Goal: Find specific page/section: Find specific page/section

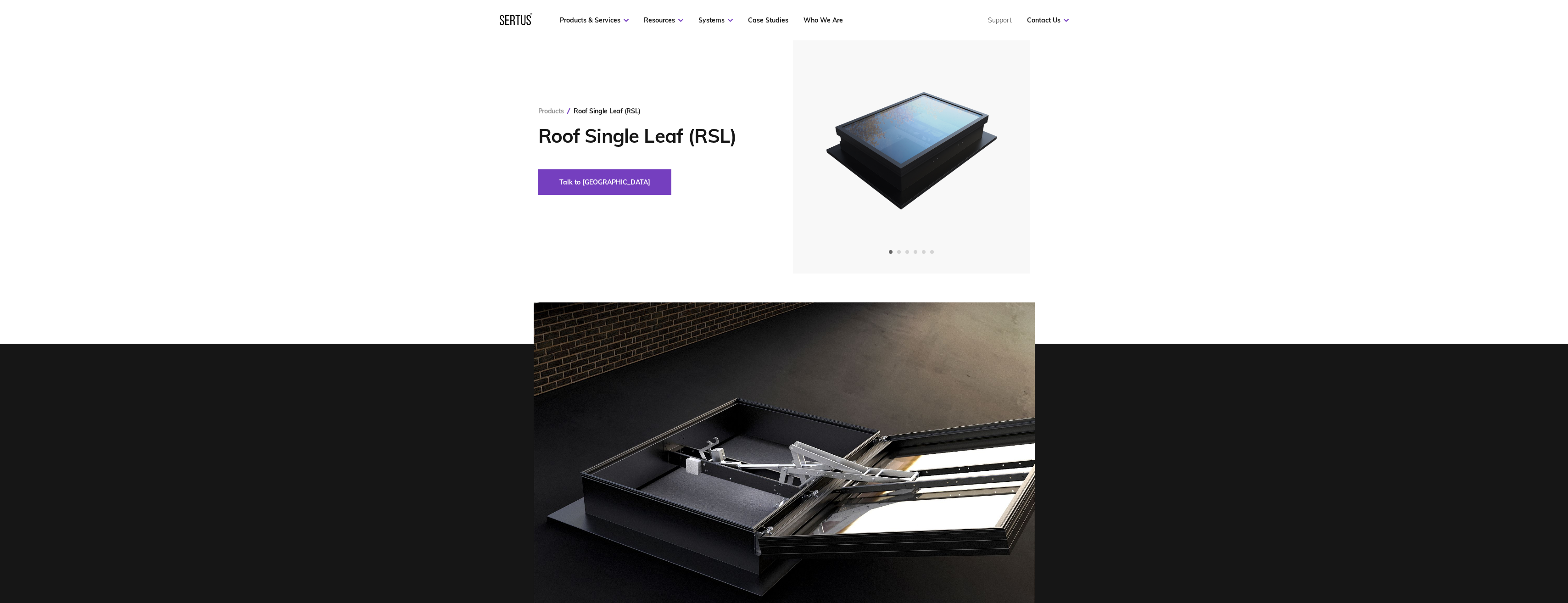
scroll to position [46, 0]
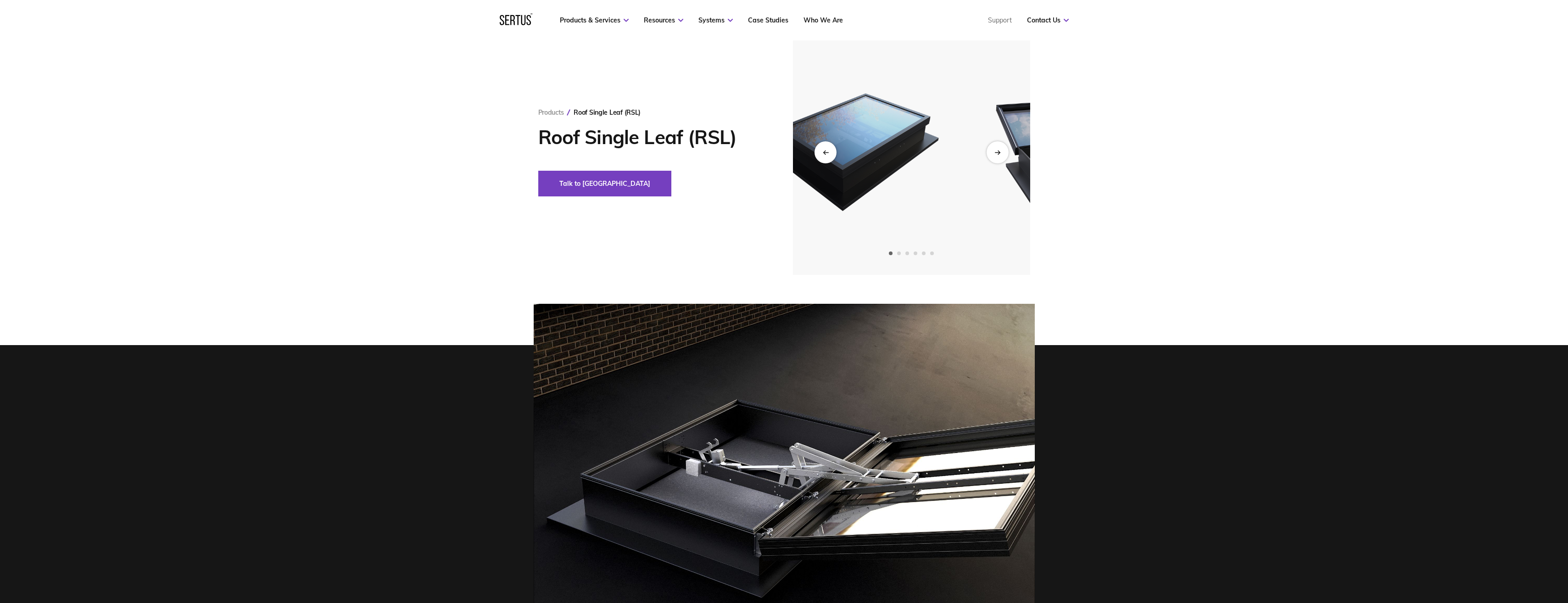
drag, startPoint x: 910, startPoint y: 185, endPoint x: 853, endPoint y: 183, distance: 57.0
click at [853, 183] on img at bounding box center [853, 152] width 226 height 246
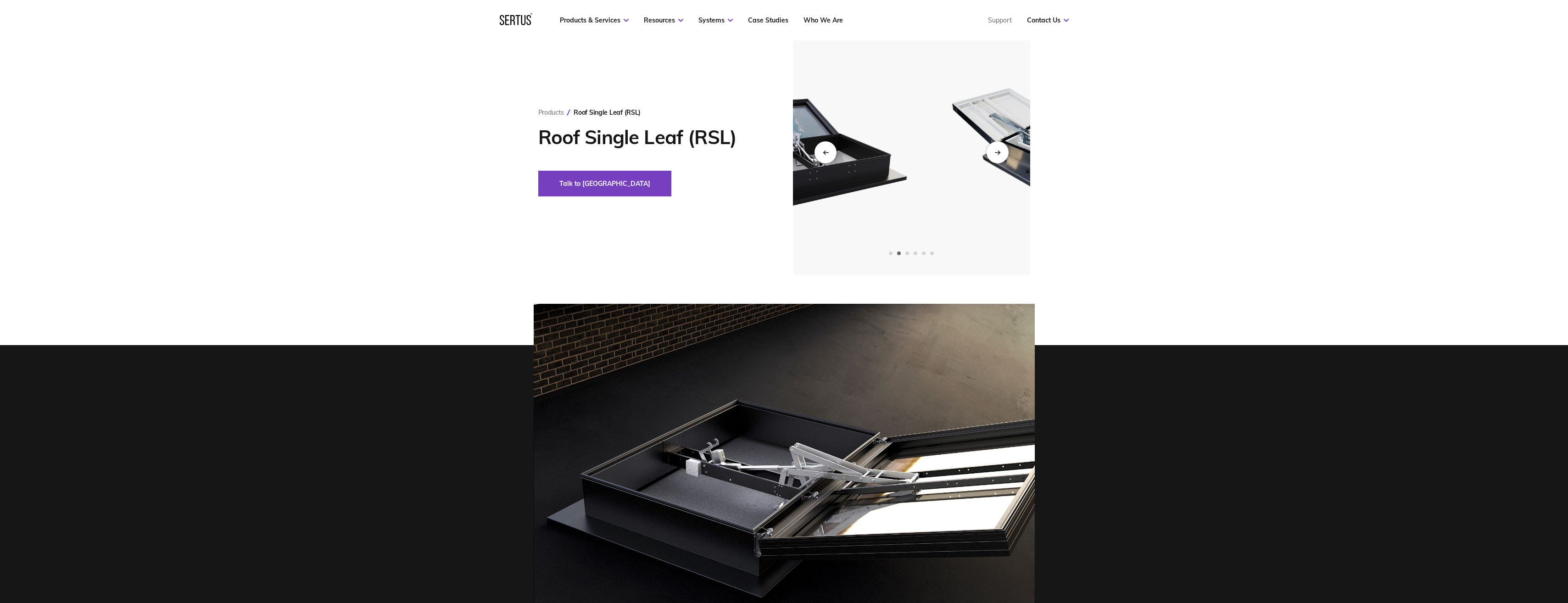
drag, startPoint x: 920, startPoint y: 187, endPoint x: 788, endPoint y: 187, distance: 132.0
click at [798, 187] on img at bounding box center [808, 152] width 226 height 246
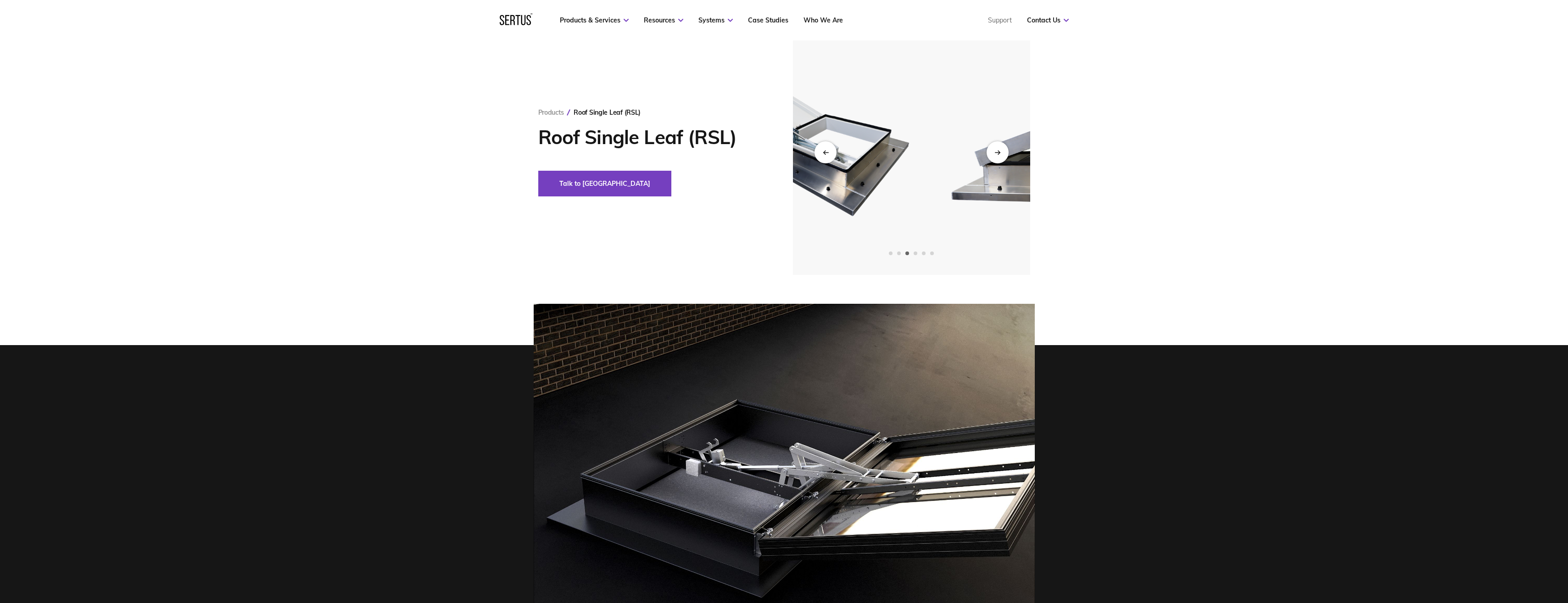
drag, startPoint x: 932, startPoint y: 192, endPoint x: 770, endPoint y: 196, distance: 162.0
click at [785, 198] on div "Products Roof Single Leaf (RSL) Roof Single Leaf (RSL) Talk to us" at bounding box center [784, 152] width 538 height 246
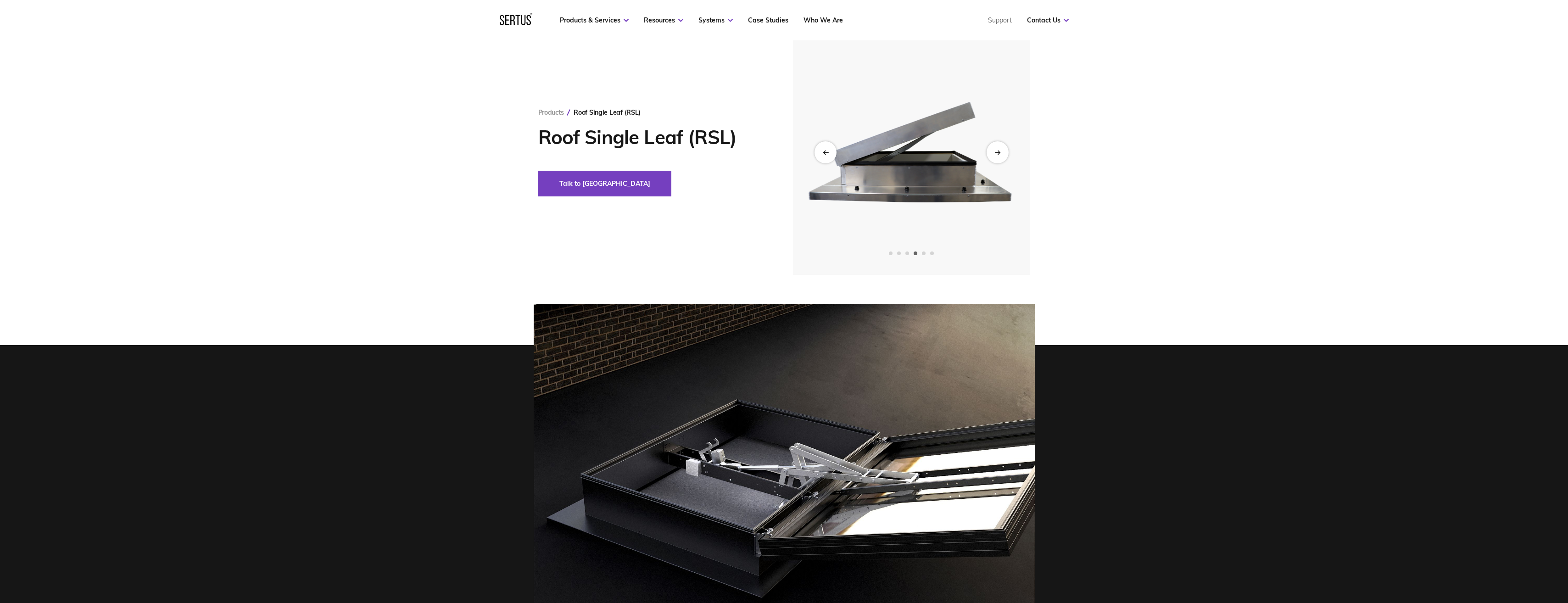
drag, startPoint x: 966, startPoint y: 186, endPoint x: 789, endPoint y: 193, distance: 177.1
click at [789, 194] on div "Products Roof Single Leaf (RSL) Roof Single Leaf (RSL) Talk to us" at bounding box center [784, 152] width 538 height 246
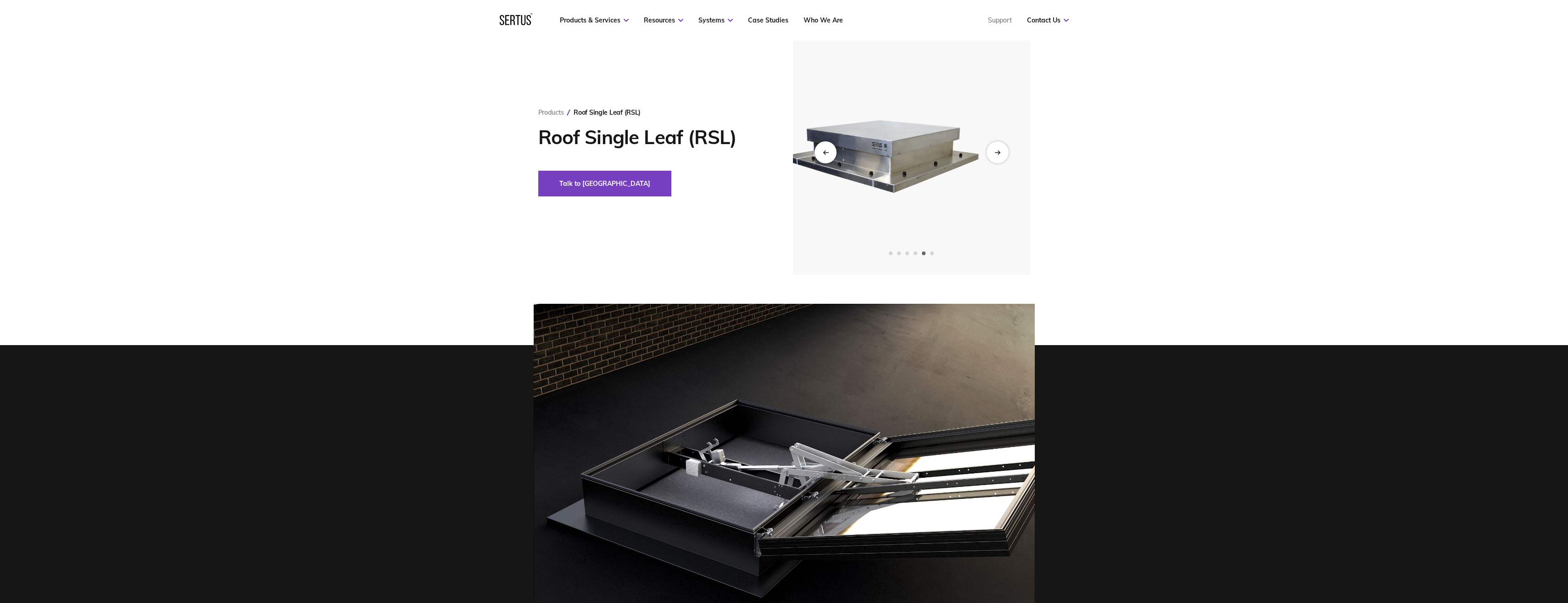
drag, startPoint x: 944, startPoint y: 191, endPoint x: 489, endPoint y: 172, distance: 455.4
click at [525, 176] on div "Products Roof Single Leaf (RSL) Roof Single Leaf (RSL) Talk to us" at bounding box center [784, 152] width 538 height 246
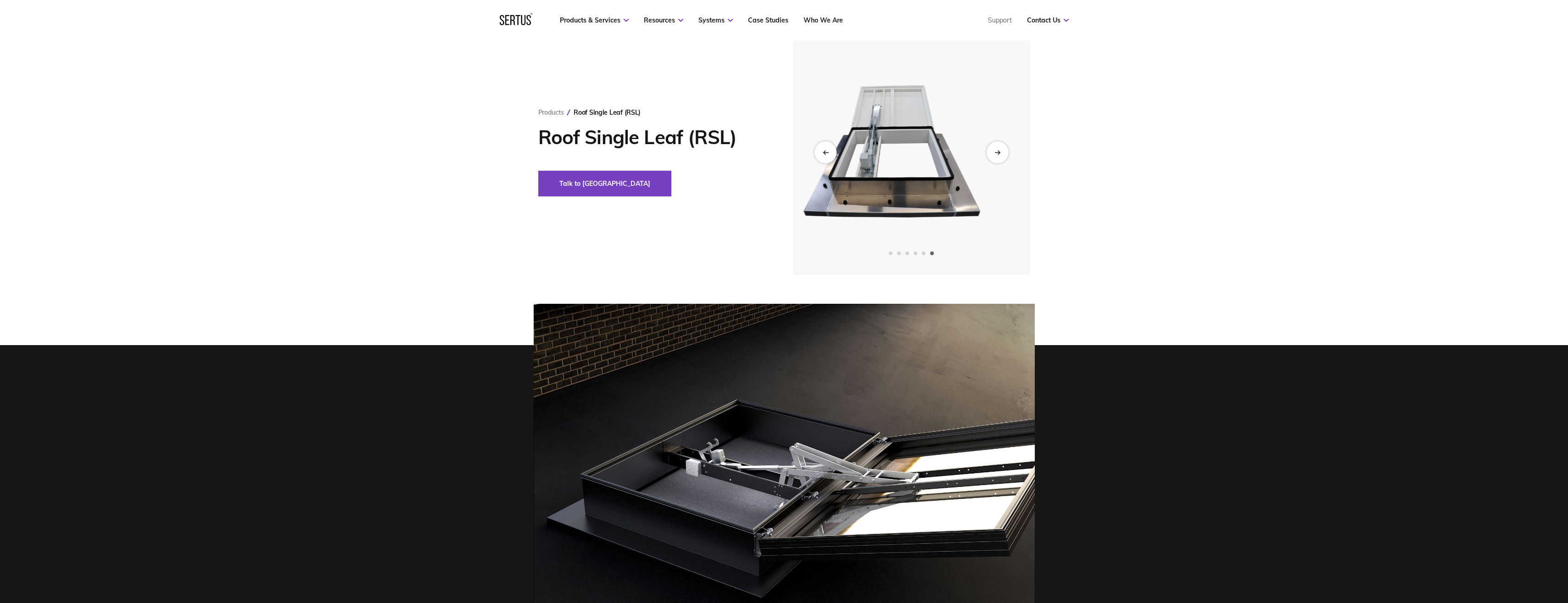
drag, startPoint x: 863, startPoint y: 189, endPoint x: 611, endPoint y: 156, distance: 254.2
click at [744, 176] on div "Products Roof Single Leaf (RSL) Roof Single Leaf (RSL) Talk to us" at bounding box center [784, 152] width 538 height 246
drag, startPoint x: 890, startPoint y: 154, endPoint x: 715, endPoint y: 148, distance: 175.1
click at [735, 149] on div "Products Roof Single Leaf (RSL) Roof Single Leaf (RSL) Talk to us" at bounding box center [784, 152] width 538 height 246
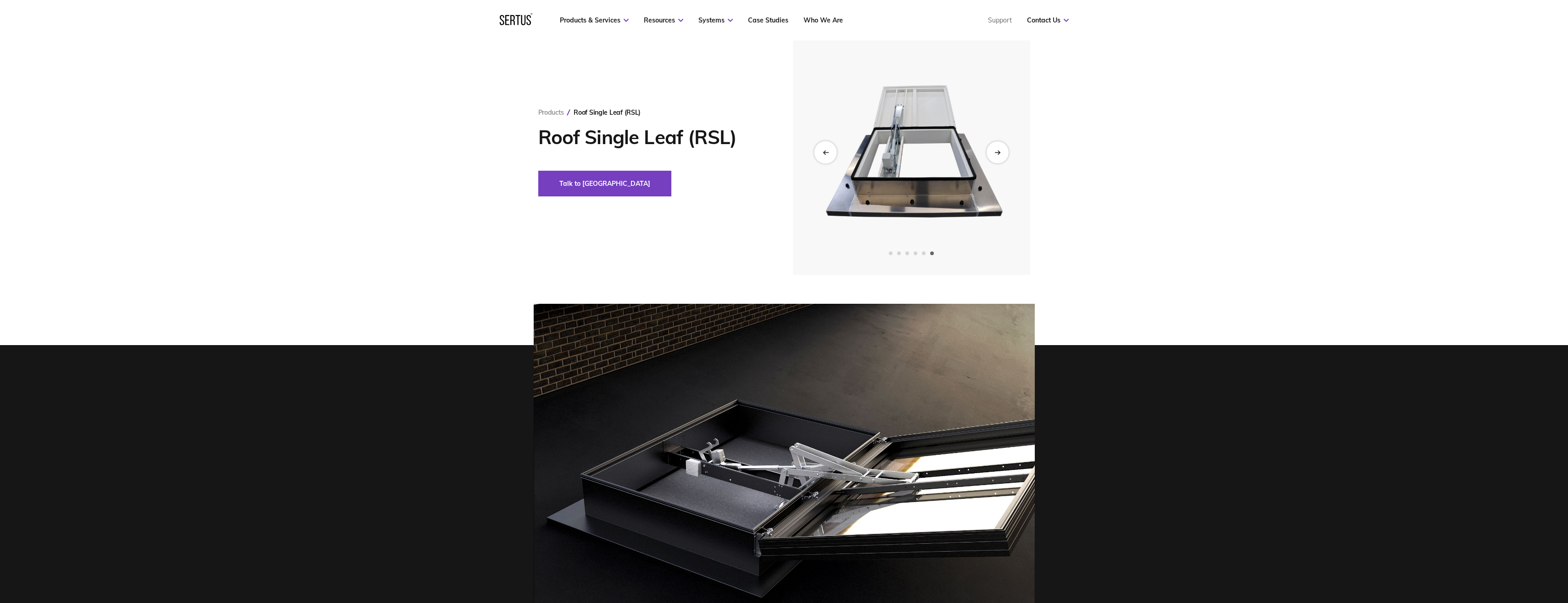
click at [826, 156] on div "Previous slide" at bounding box center [825, 152] width 22 height 22
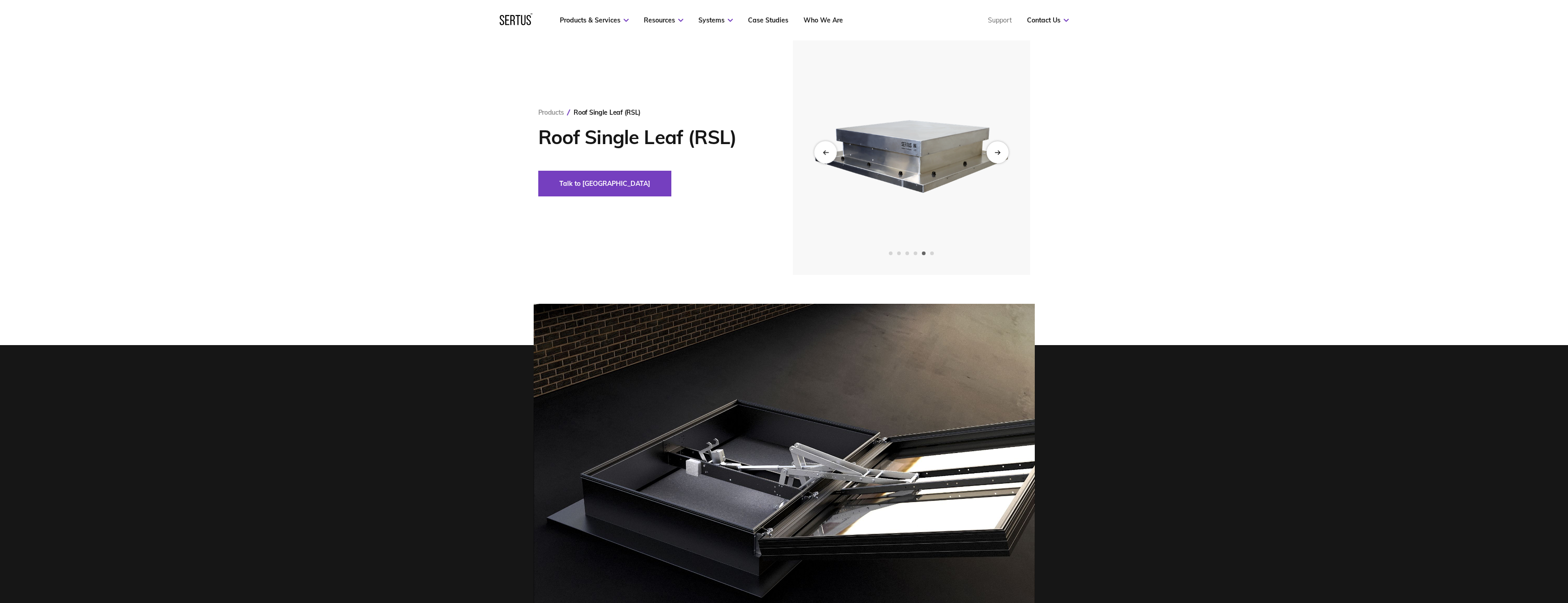
click at [826, 156] on div "Previous slide" at bounding box center [825, 152] width 22 height 22
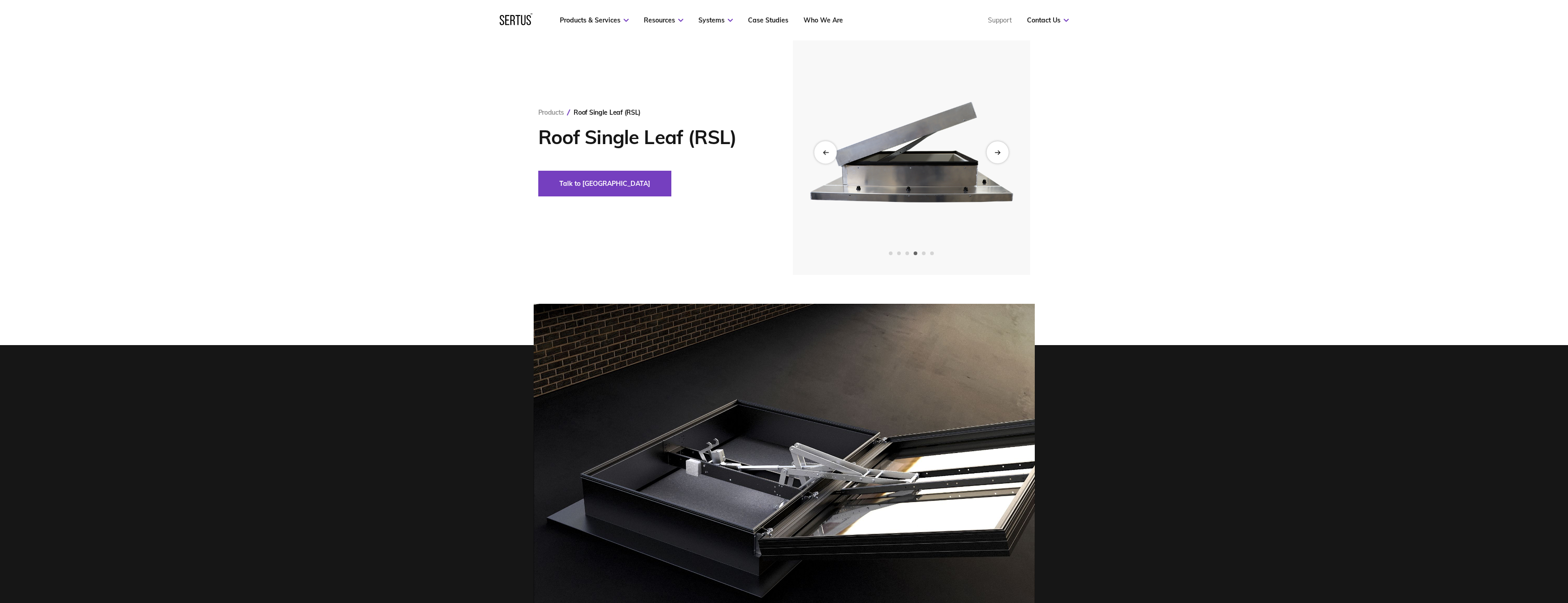
click at [826, 156] on div "Previous slide" at bounding box center [825, 152] width 22 height 22
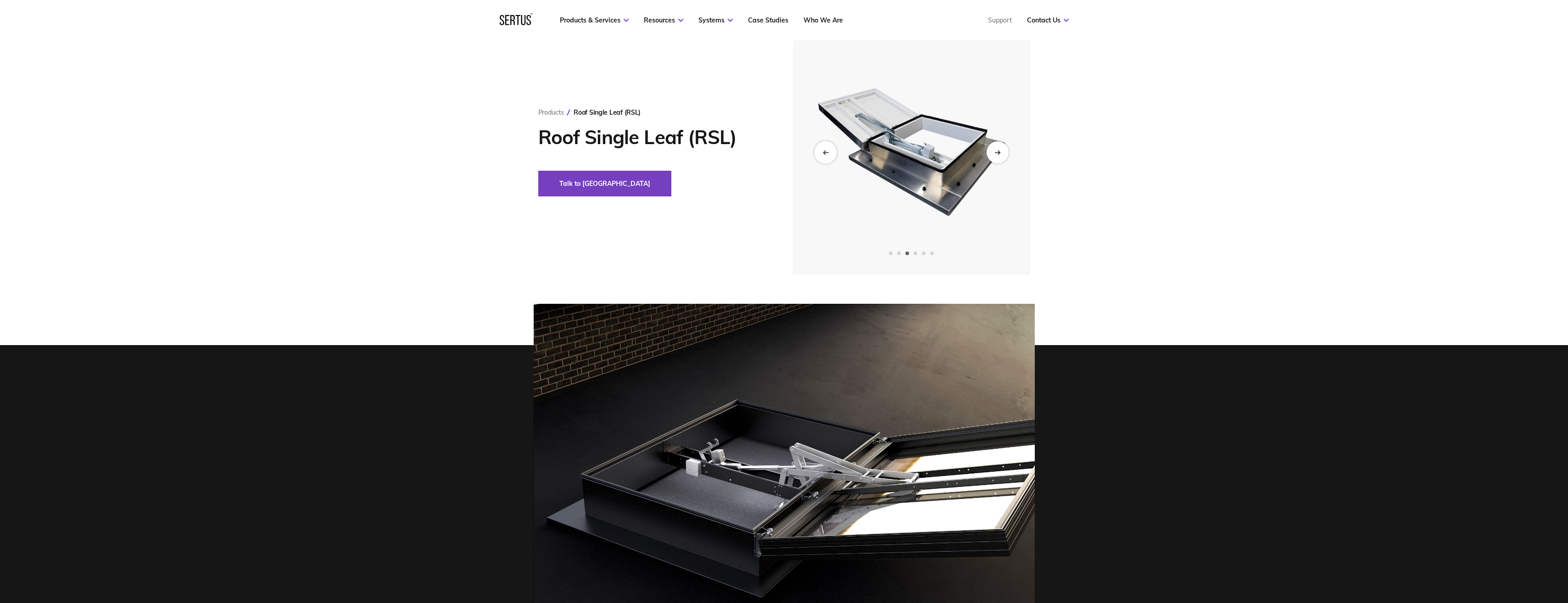
click at [826, 156] on div "Previous slide" at bounding box center [825, 152] width 22 height 22
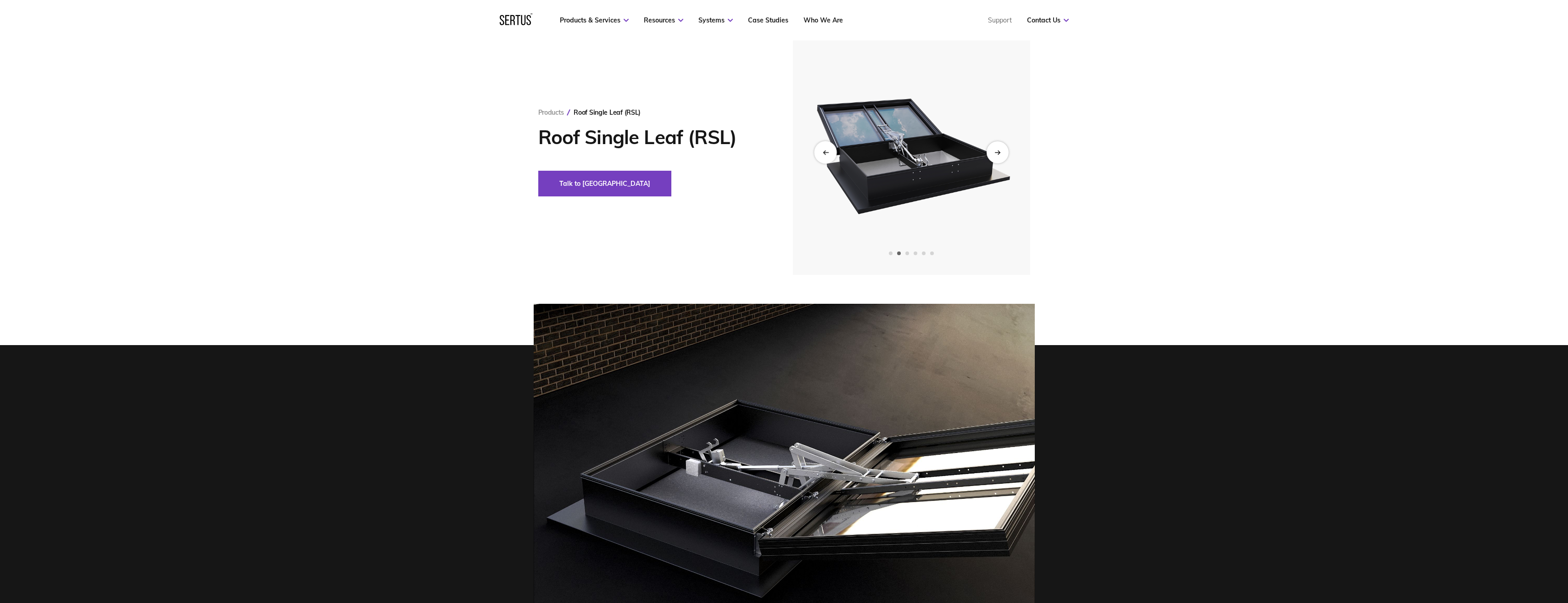
click at [826, 156] on div "Previous slide" at bounding box center [825, 152] width 22 height 22
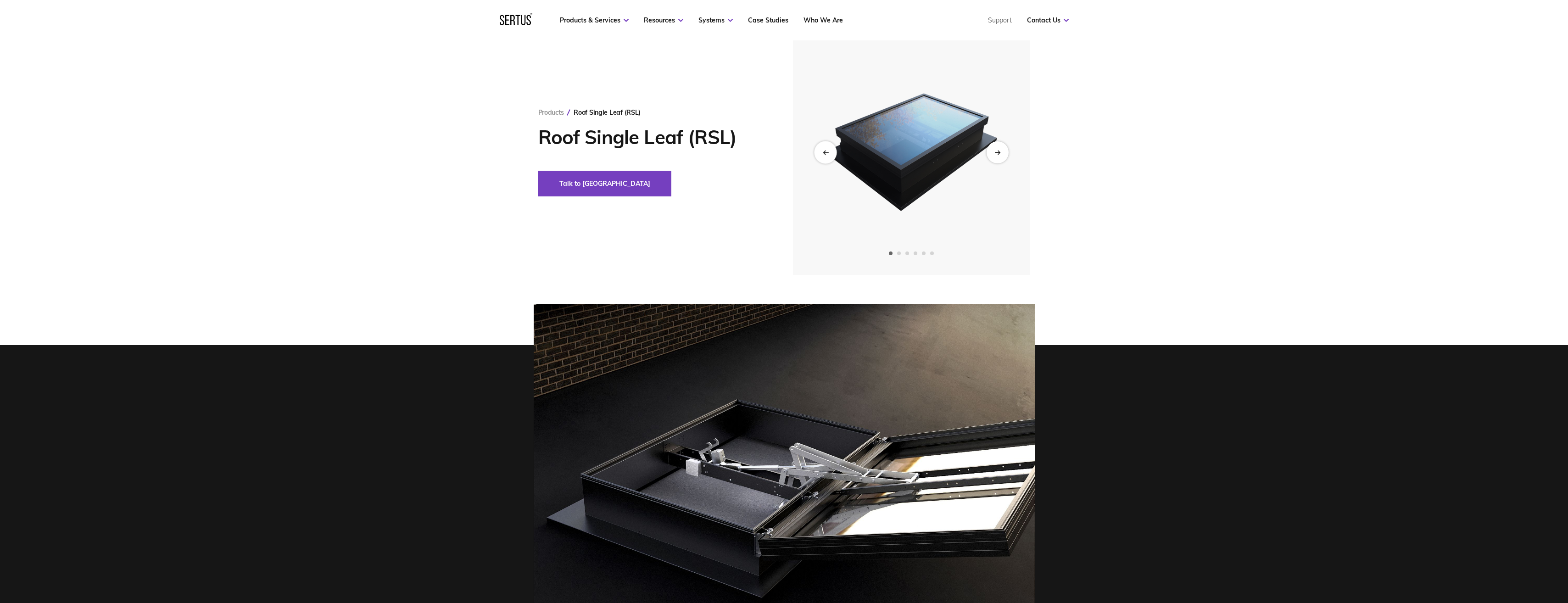
click at [826, 156] on div "Previous slide" at bounding box center [825, 152] width 22 height 22
